Goal: Check status: Check status

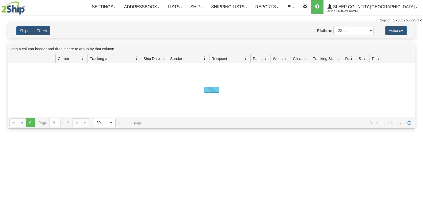
click at [45, 30] on button "Shipment Filters" at bounding box center [33, 30] width 34 height 9
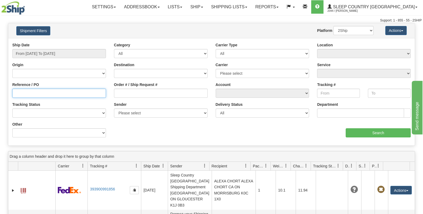
click at [55, 92] on input "Reference / PO" at bounding box center [59, 92] width 94 height 9
type input "1052660"
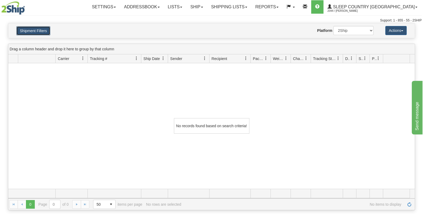
click at [41, 33] on button "Shipment Filters" at bounding box center [33, 30] width 34 height 9
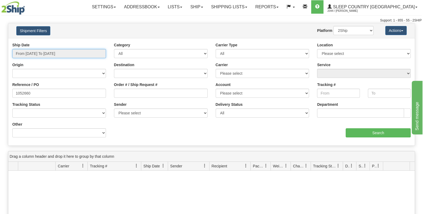
click at [53, 49] on input "From [DATE] To [DATE]" at bounding box center [59, 53] width 94 height 9
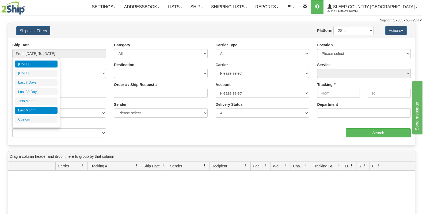
click at [34, 107] on li "Last Month" at bounding box center [36, 110] width 43 height 7
type input "From [DATE] To [DATE]"
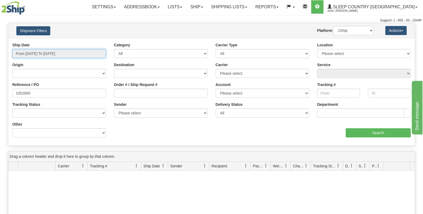
click at [44, 54] on input "From [DATE] To [DATE]" at bounding box center [59, 53] width 94 height 9
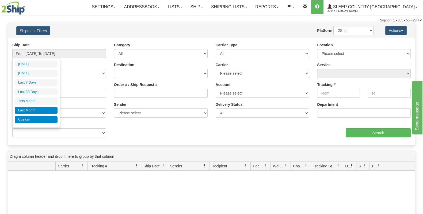
click at [36, 117] on li "Custom" at bounding box center [36, 119] width 43 height 7
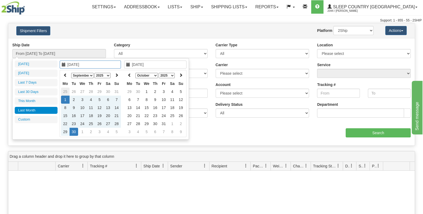
type input "[DATE]"
click at [65, 75] on icon at bounding box center [65, 75] width 4 height 4
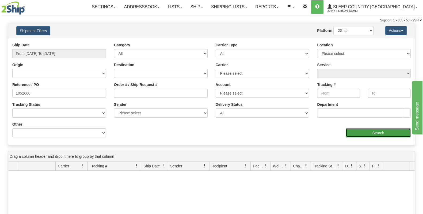
click at [358, 133] on input "Search" at bounding box center [377, 132] width 65 height 9
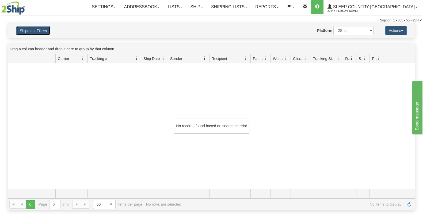
click at [45, 28] on button "Shipment Filters" at bounding box center [33, 30] width 34 height 9
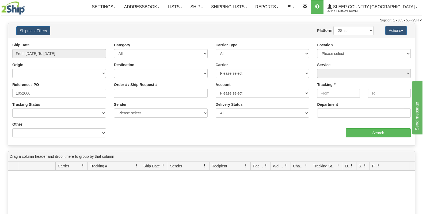
click at [59, 57] on div "Ship Date From [DATE] To [DATE]" at bounding box center [59, 52] width 102 height 20
click at [54, 53] on input "From [DATE] To [DATE]" at bounding box center [59, 53] width 94 height 9
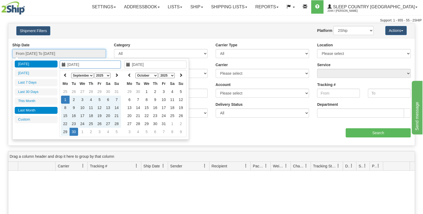
type input "[DATE]"
click at [68, 73] on th at bounding box center [65, 75] width 9 height 8
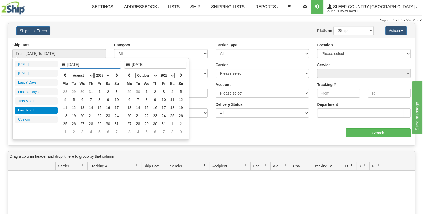
click at [68, 64] on input "[DATE]" at bounding box center [90, 64] width 61 height 8
click at [97, 90] on td "1" at bounding box center [99, 91] width 9 height 8
type input "[DATE]"
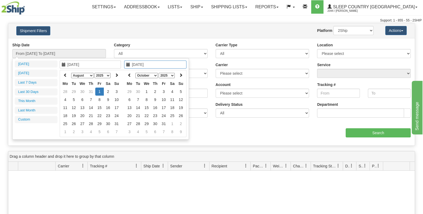
type input "[DATE]"
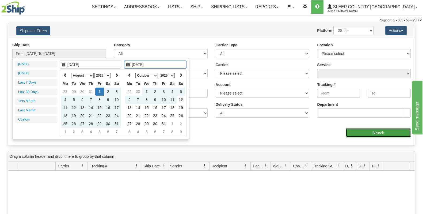
click at [373, 131] on input "Search" at bounding box center [377, 132] width 65 height 9
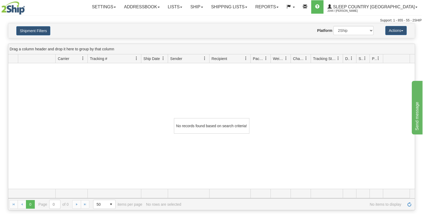
drag, startPoint x: 31, startPoint y: 21, endPoint x: 28, endPoint y: 25, distance: 5.0
click at [29, 22] on div "Support: 1 - 855 - 55 - 2SHIP" at bounding box center [211, 20] width 420 height 5
click at [28, 26] on button "Shipment Filters" at bounding box center [33, 30] width 34 height 9
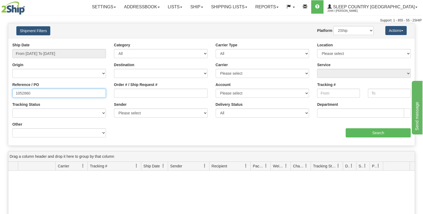
click at [52, 93] on input "1052660" at bounding box center [59, 92] width 94 height 9
click at [16, 93] on input "1052660" at bounding box center [59, 92] width 94 height 9
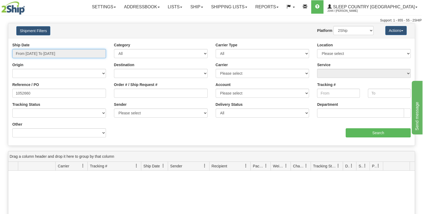
type input "[DATE]"
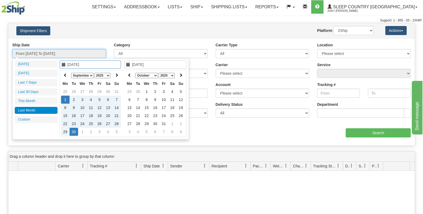
click at [45, 55] on input "From [DATE] To [DATE]" at bounding box center [59, 53] width 94 height 9
type input "[DATE]"
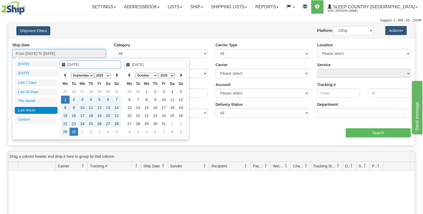
type input "[DATE]"
